Goal: Information Seeking & Learning: Learn about a topic

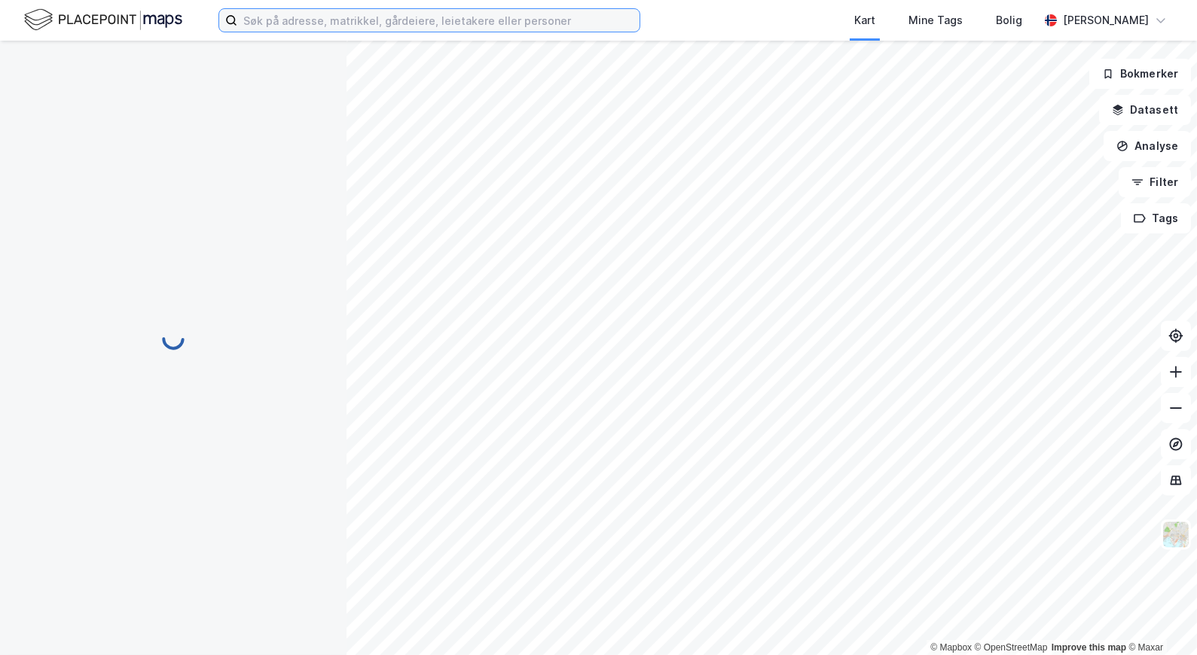
click at [395, 21] on input at bounding box center [438, 20] width 402 height 23
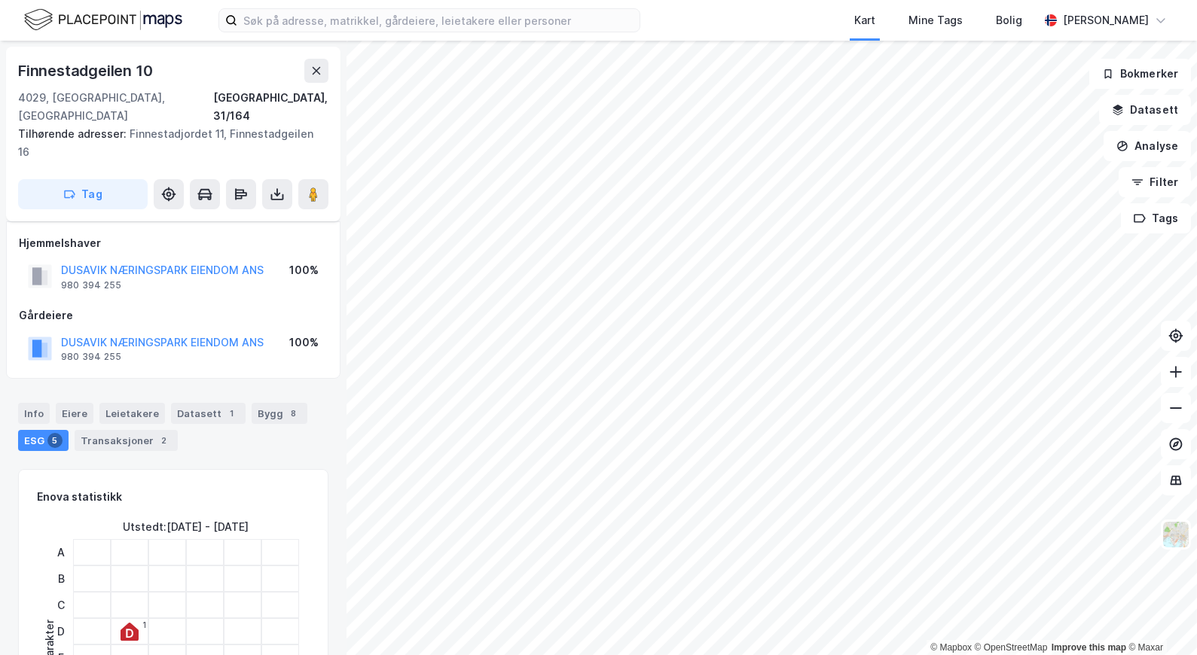
scroll to position [8, 0]
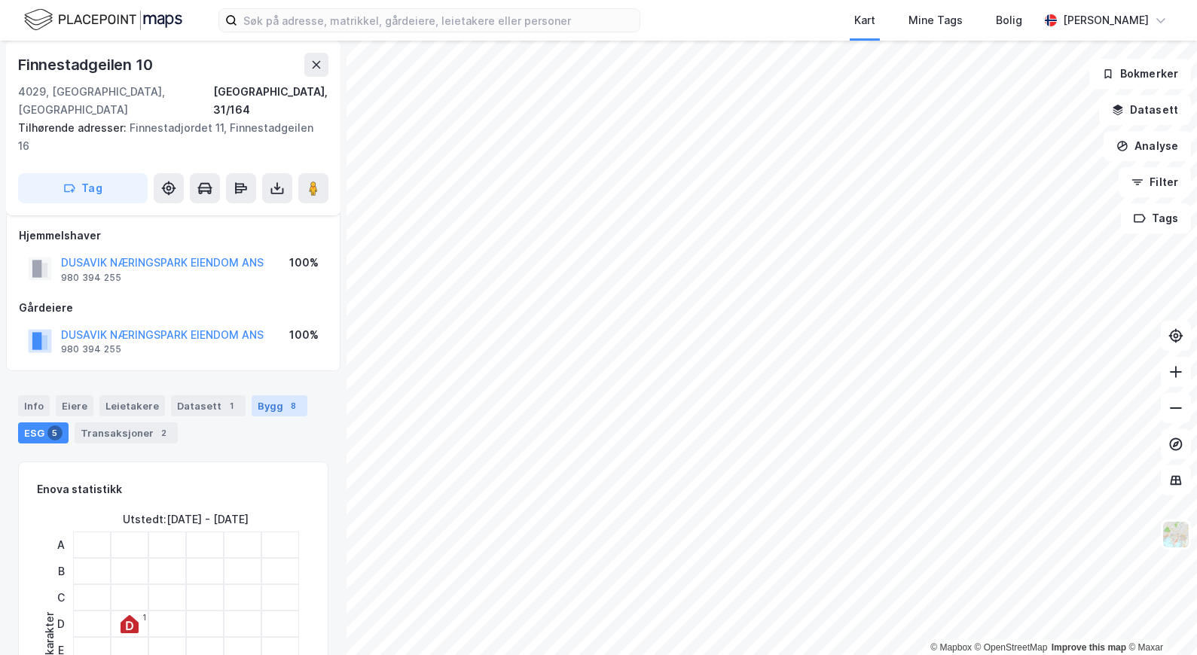
click at [267, 395] on div "Bygg 8" at bounding box center [280, 405] width 56 height 21
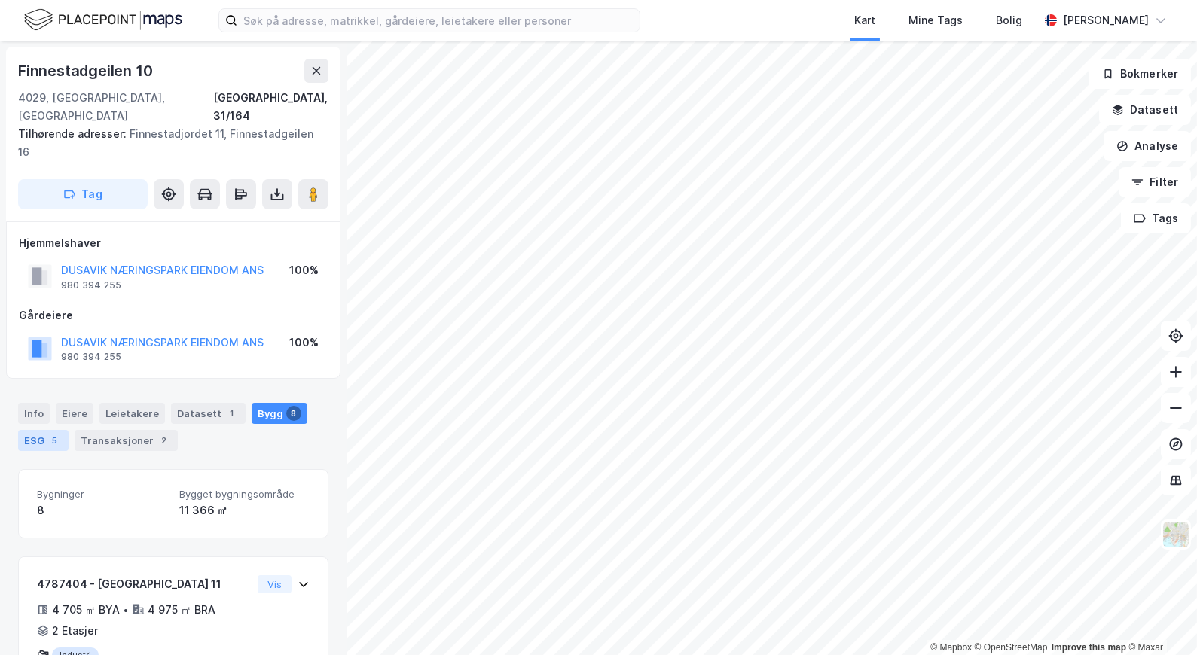
click at [42, 430] on div "ESG 5" at bounding box center [43, 440] width 50 height 21
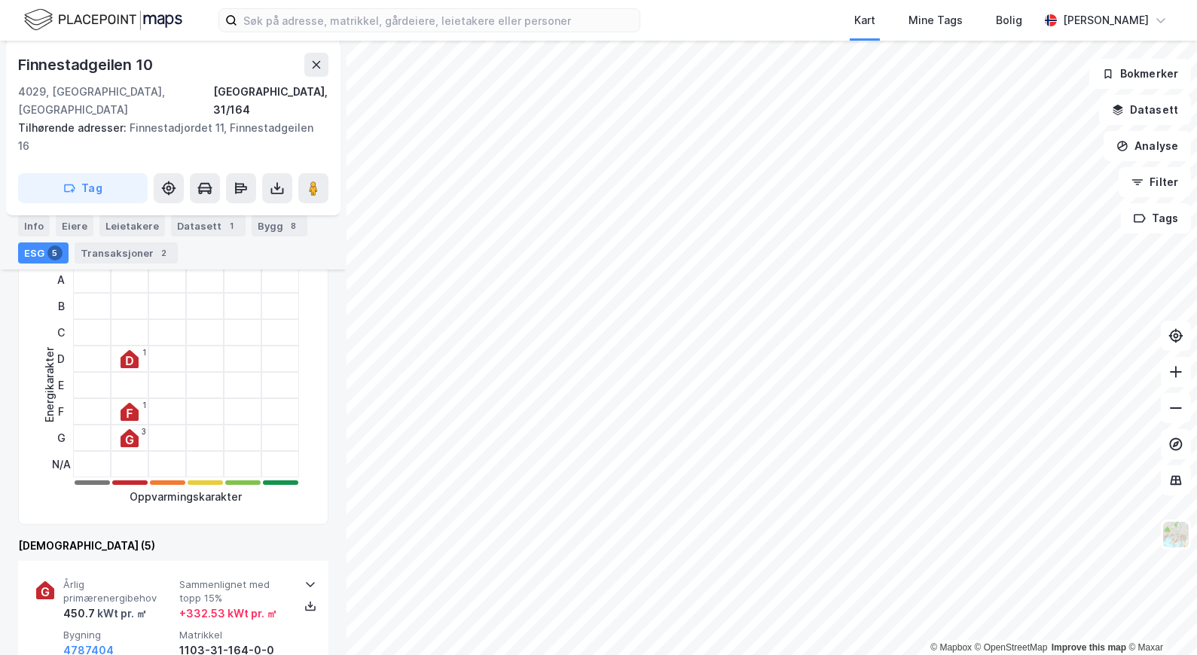
scroll to position [205, 0]
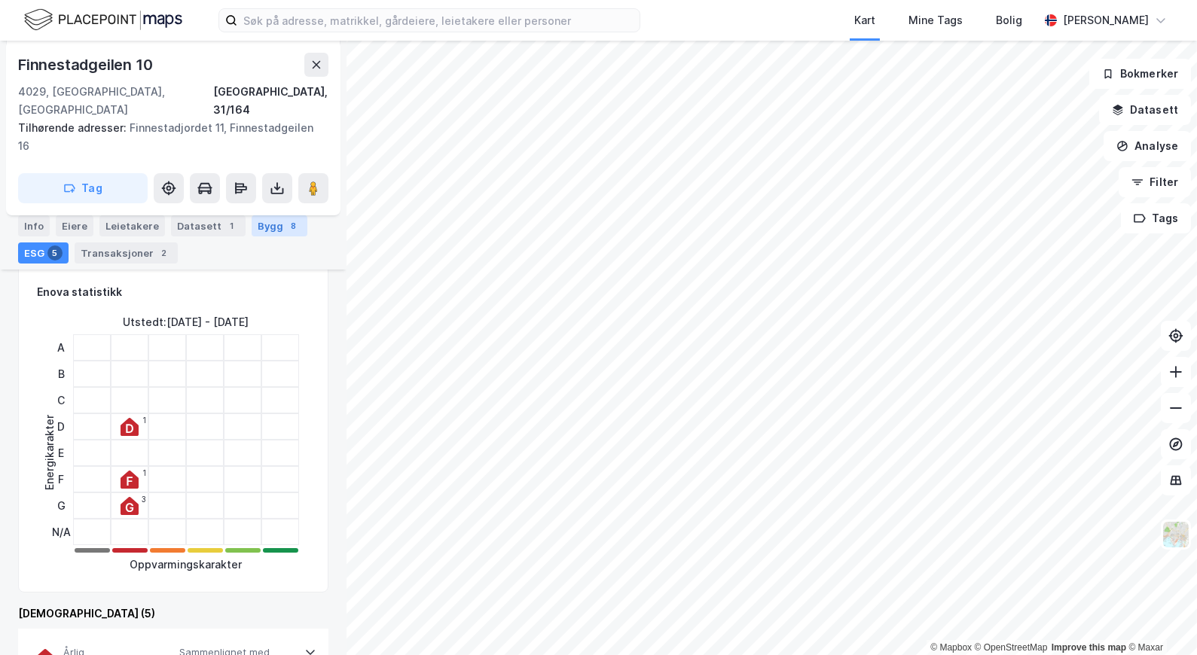
click at [286, 230] on div "8" at bounding box center [293, 225] width 15 height 15
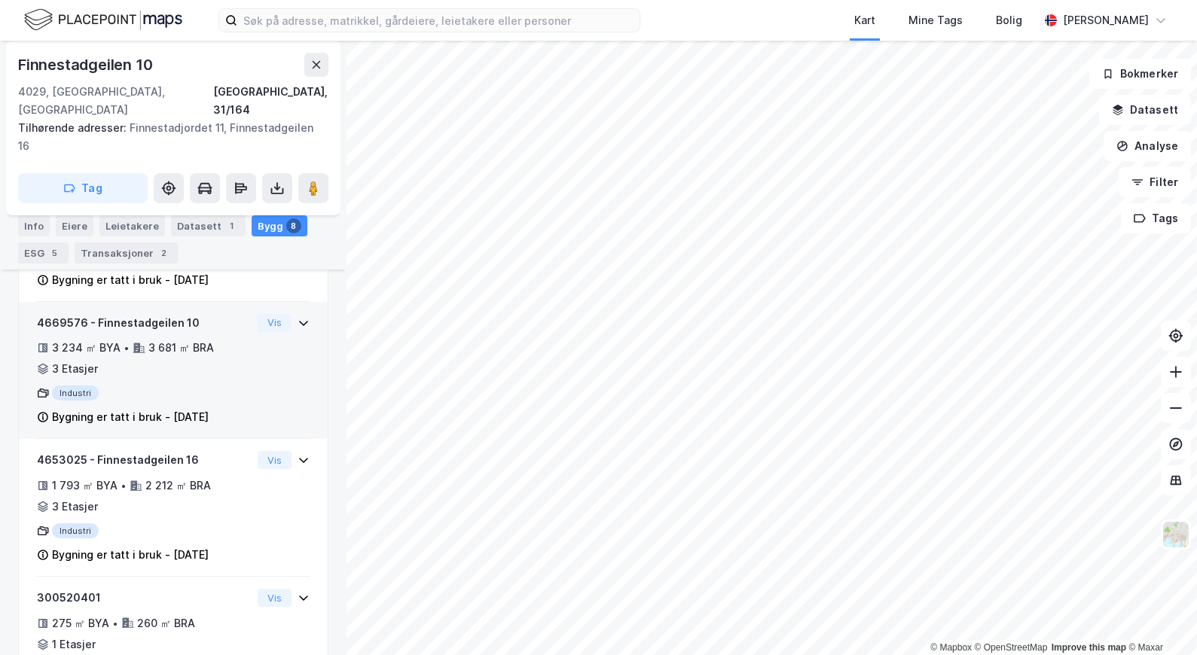
scroll to position [401, 0]
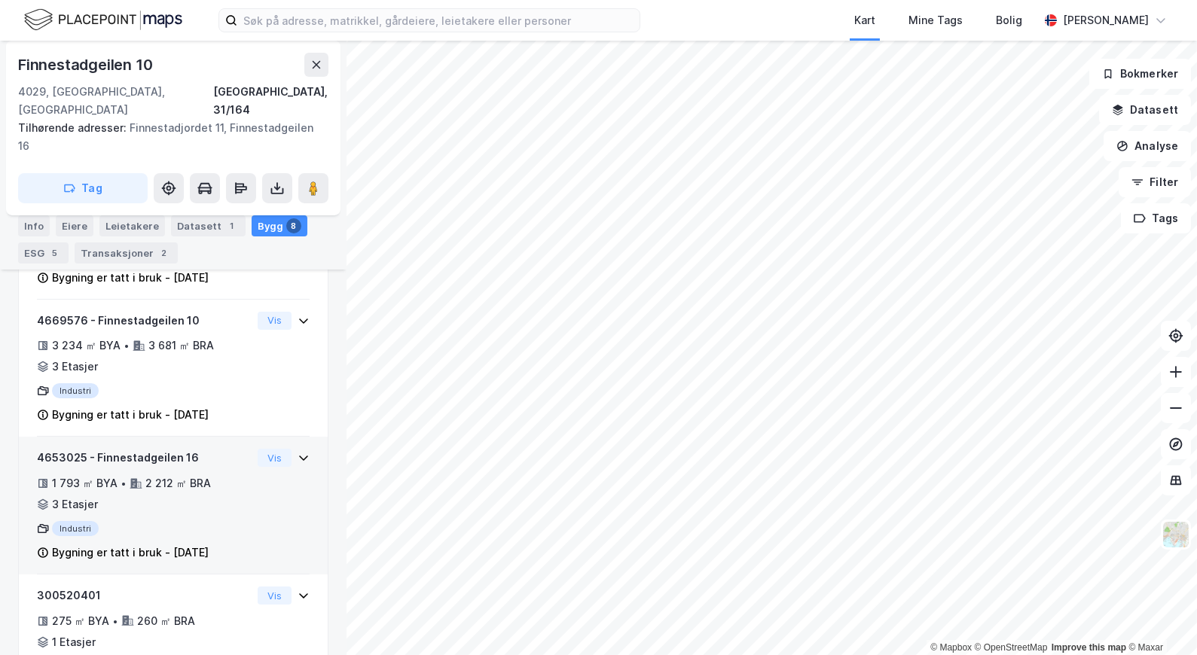
scroll to position [539, 0]
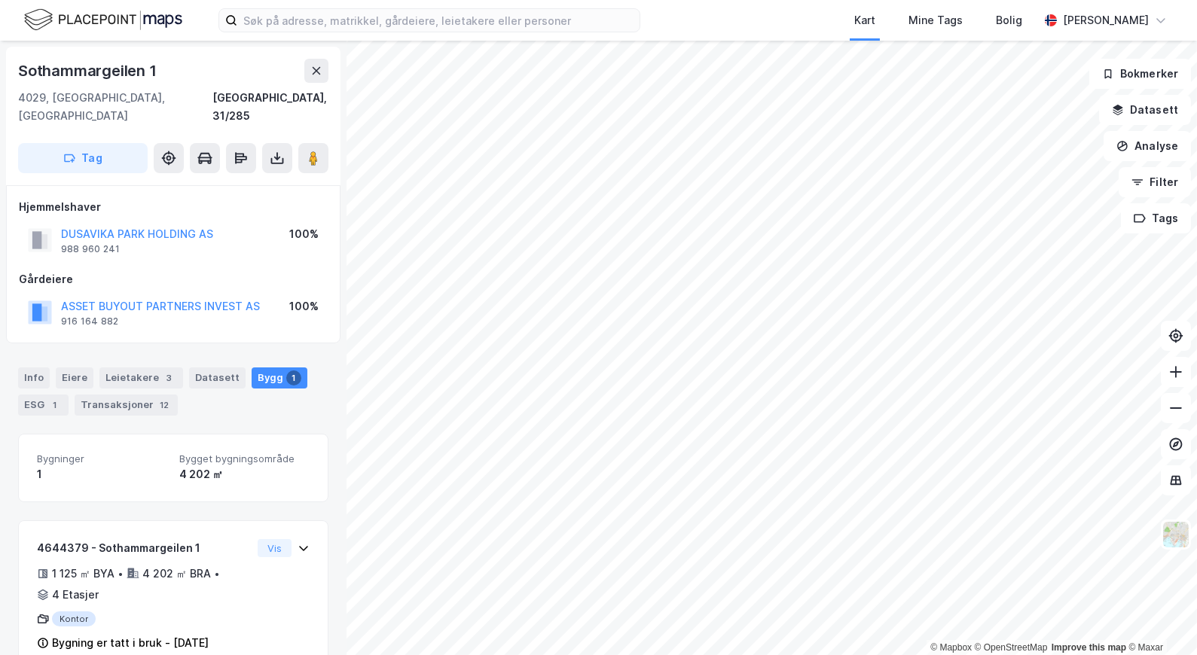
scroll to position [14, 0]
